Goal: Task Accomplishment & Management: Manage account settings

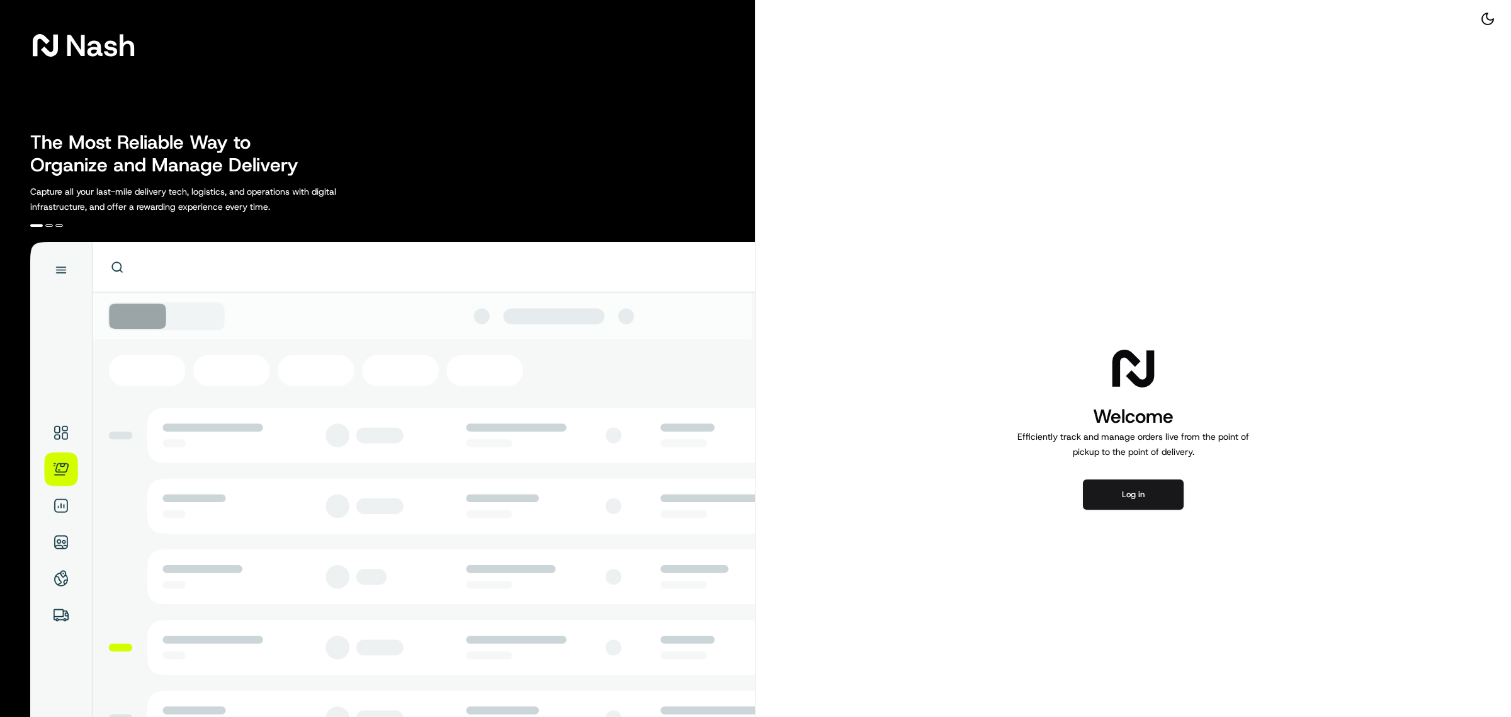
drag, startPoint x: 1124, startPoint y: 476, endPoint x: 1127, endPoint y: 496, distance: 20.4
click at [1124, 477] on div "Welcome Efficiently track and manage orders live from the point of pickup to th…" at bounding box center [1134, 426] width 756 height 853
click at [1126, 497] on button "Log in" at bounding box center [1133, 494] width 101 height 30
